Goal: Task Accomplishment & Management: Complete application form

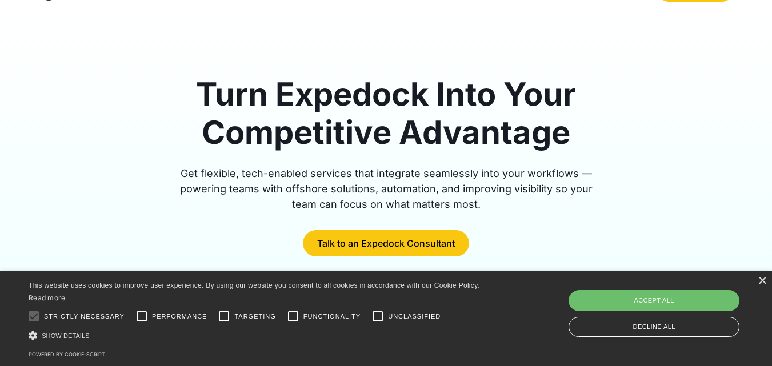
scroll to position [171, 0]
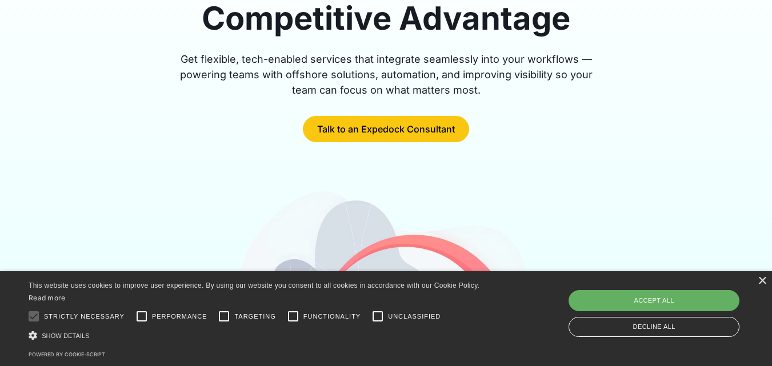
click at [687, 300] on div "Accept all" at bounding box center [653, 300] width 171 height 21
checkbox input "true"
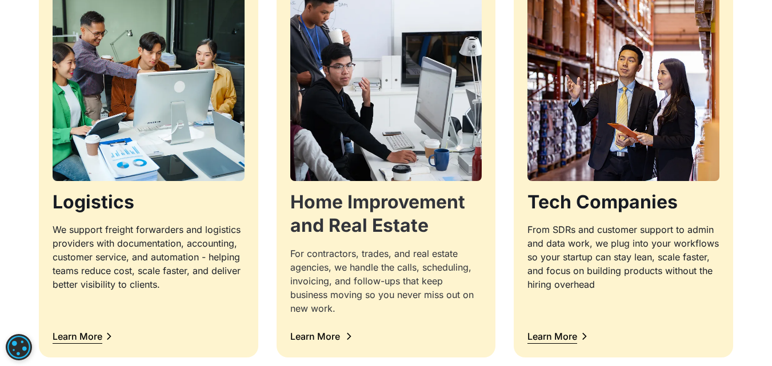
scroll to position [1256, 0]
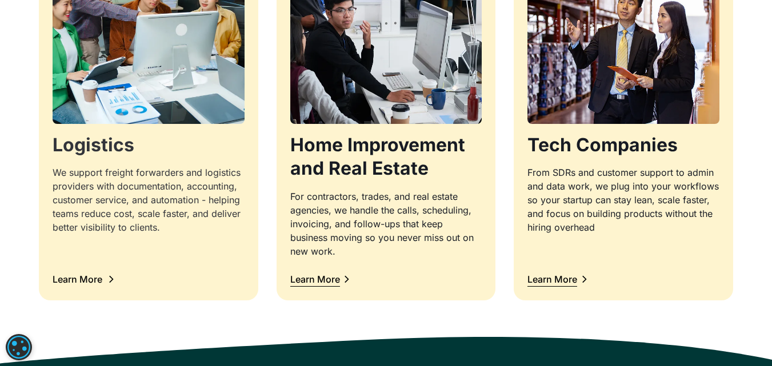
click at [114, 113] on img at bounding box center [148, 28] width 202 height 202
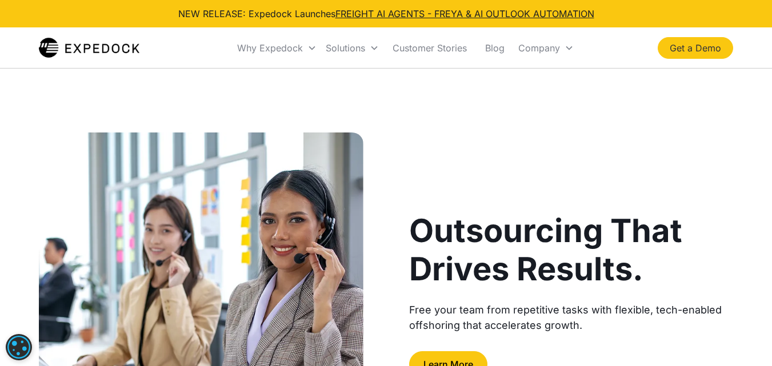
click at [675, 46] on link "Get a Demo" at bounding box center [694, 48] width 75 height 22
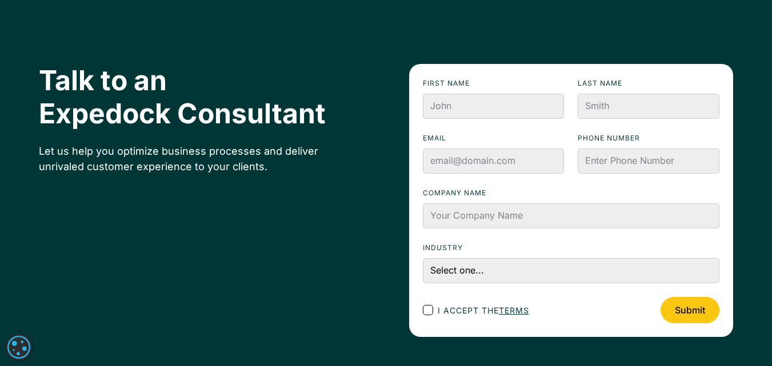
click at [338, 276] on div "Talk to an Expedock Consultant Let us help you optimize business processes and …" at bounding box center [386, 200] width 694 height 273
